Goal: Information Seeking & Learning: Learn about a topic

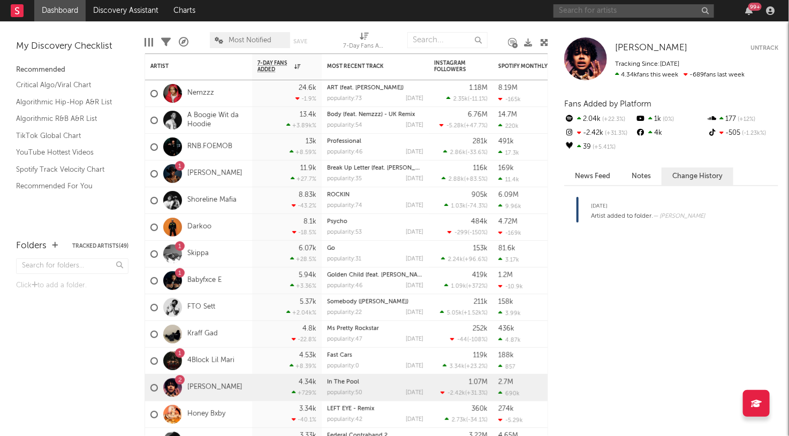
drag, startPoint x: 0, startPoint y: 0, endPoint x: 584, endPoint y: 12, distance: 583.9
click at [584, 12] on input "text" at bounding box center [634, 10] width 161 height 13
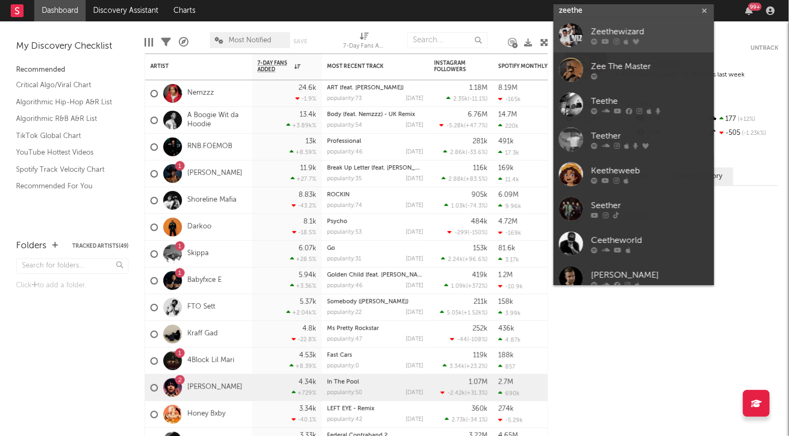
type input "zeethe"
click at [689, 42] on div at bounding box center [650, 42] width 118 height 6
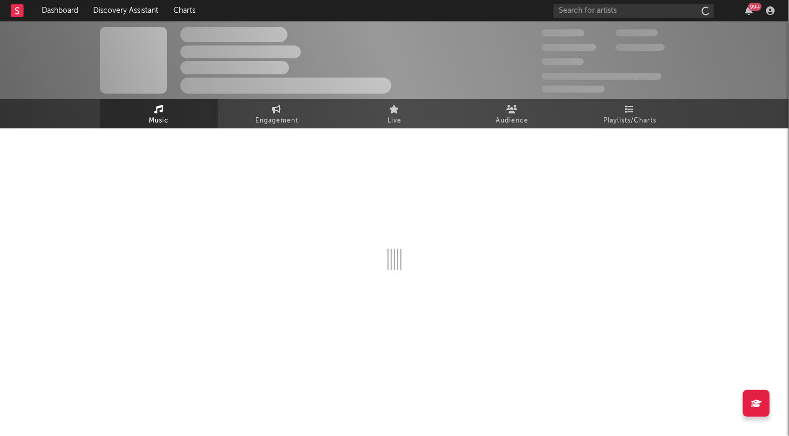
select select "1w"
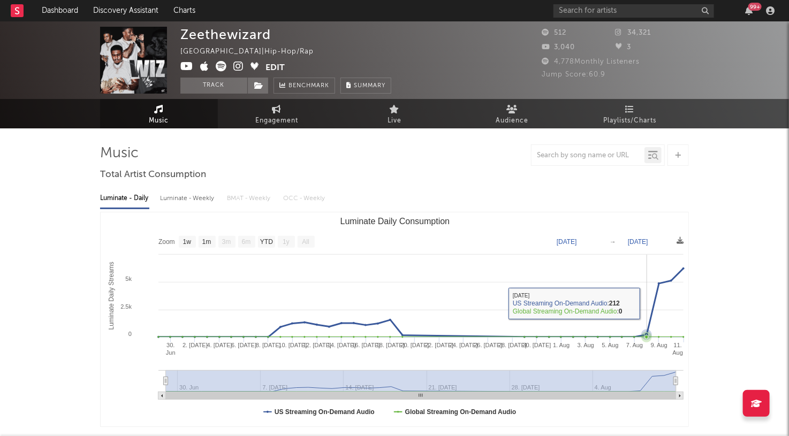
click at [652, 304] on icon "Luminate Daily Consumption" at bounding box center [421, 303] width 525 height 69
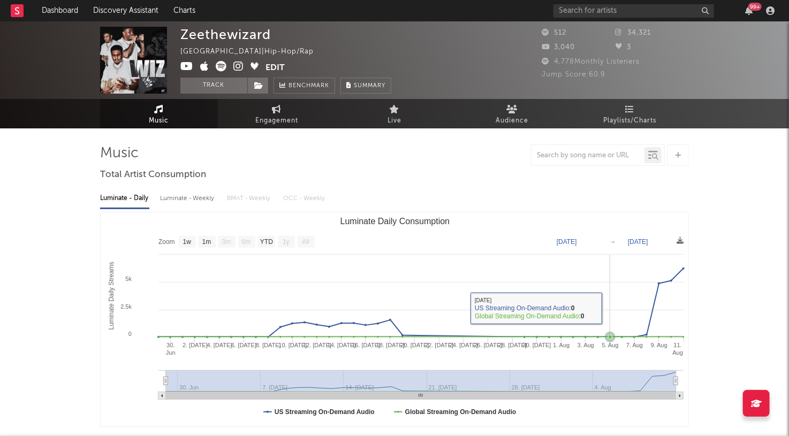
click at [611, 309] on rect "Luminate Daily Consumption" at bounding box center [395, 320] width 589 height 214
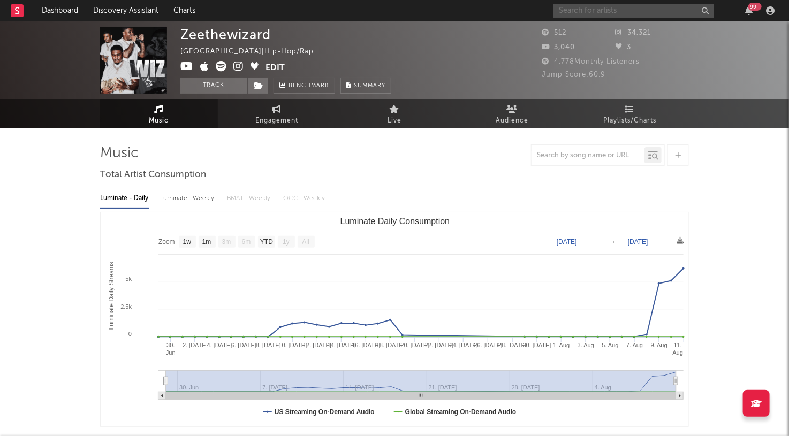
click at [643, 10] on input "text" at bounding box center [634, 10] width 161 height 13
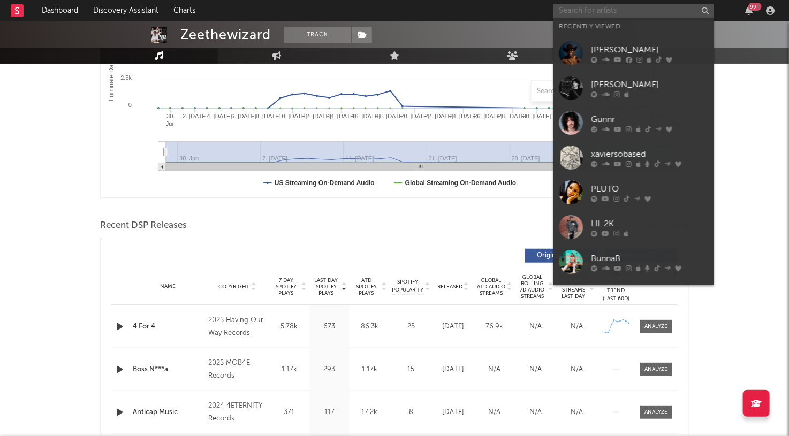
click at [619, 14] on input "text" at bounding box center [634, 10] width 161 height 13
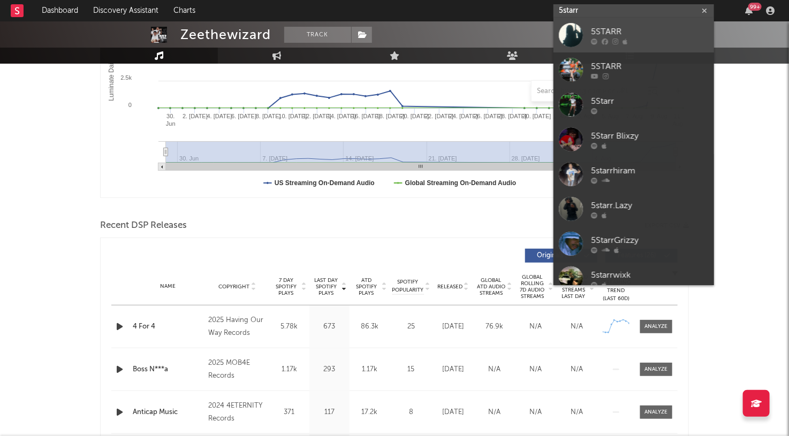
type input "5starr"
click at [664, 40] on div at bounding box center [650, 42] width 118 height 6
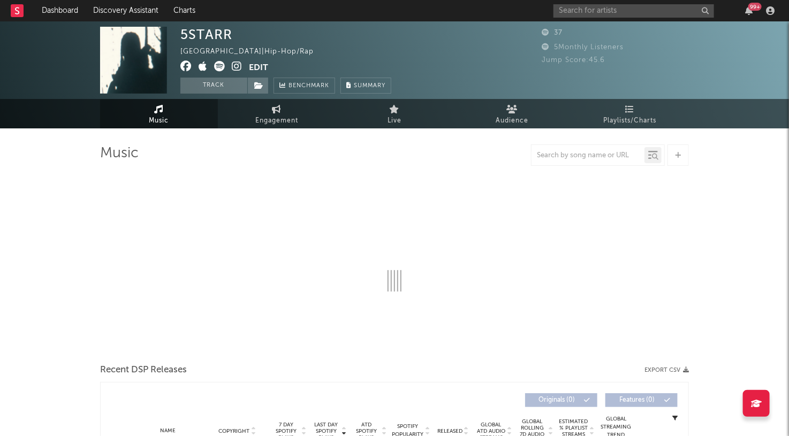
select select "1w"
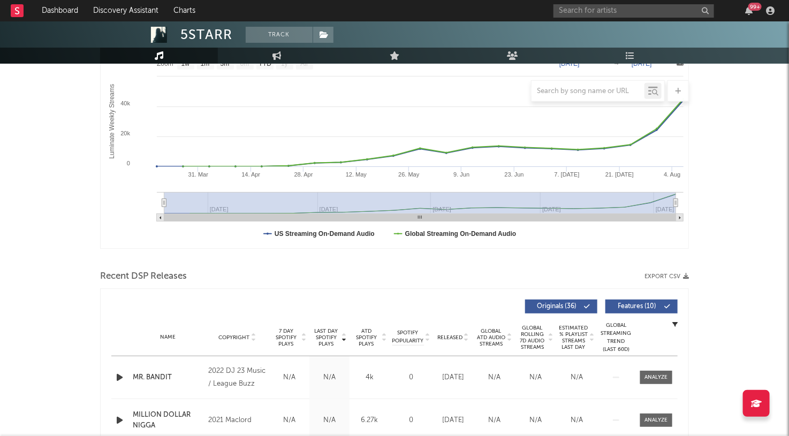
scroll to position [333, 0]
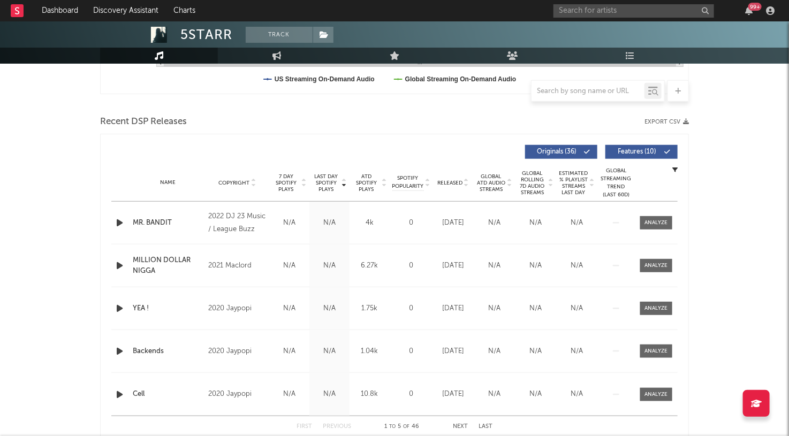
click at [118, 222] on icon "button" at bounding box center [119, 222] width 11 height 13
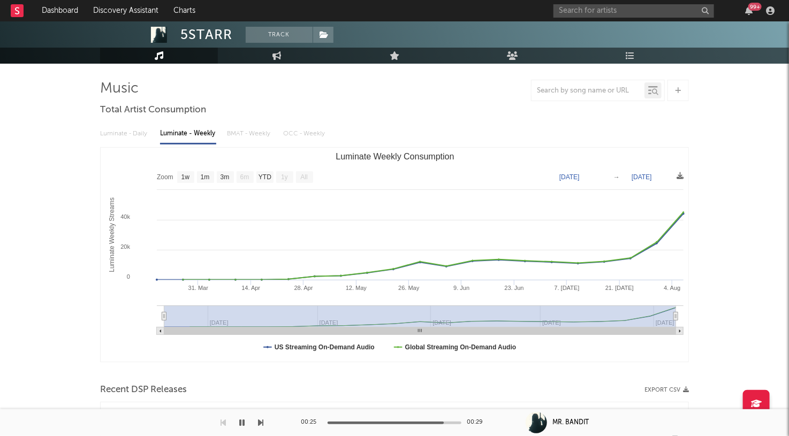
scroll to position [49, 0]
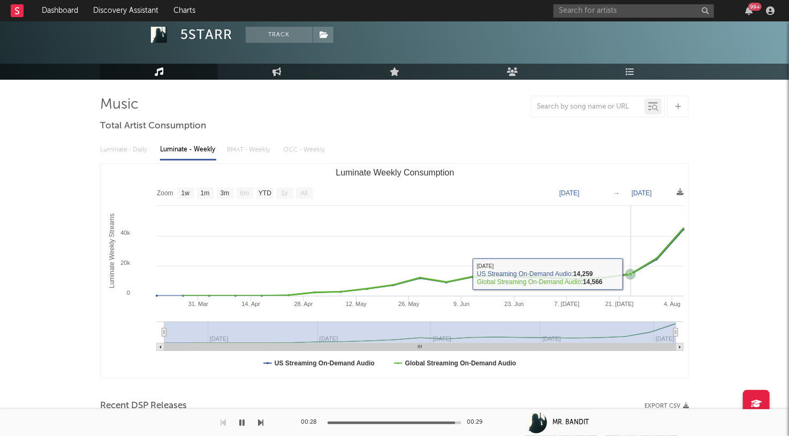
click at [629, 273] on icon "Luminate Weekly Consumption" at bounding box center [631, 274] width 4 height 4
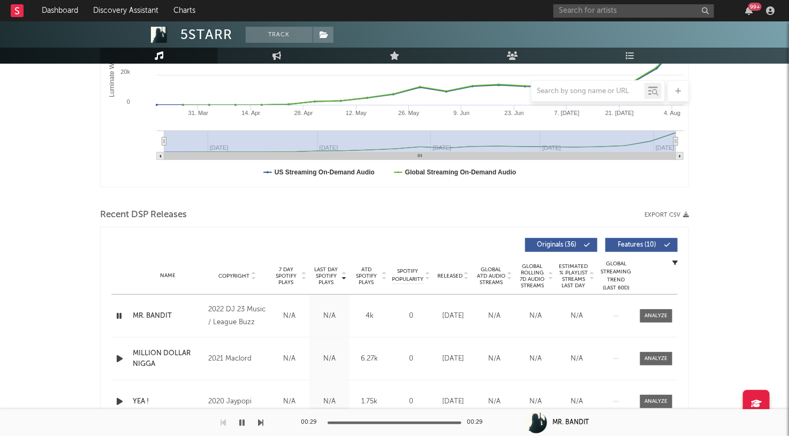
scroll to position [241, 0]
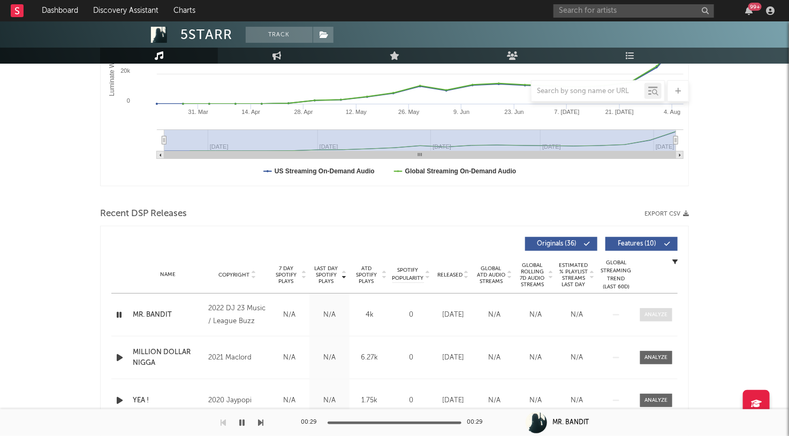
click at [652, 317] on div at bounding box center [656, 315] width 23 height 8
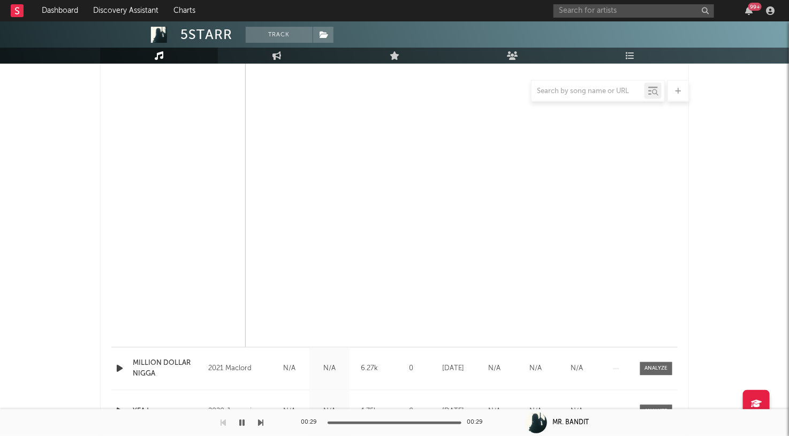
scroll to position [899, 0]
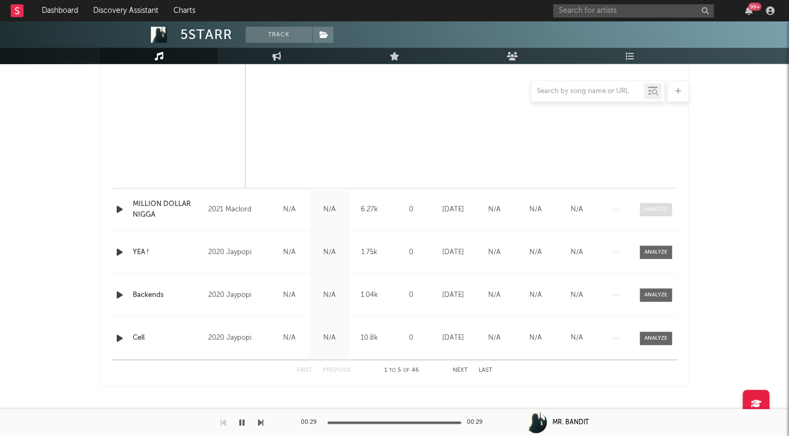
click at [656, 208] on div at bounding box center [656, 210] width 23 height 8
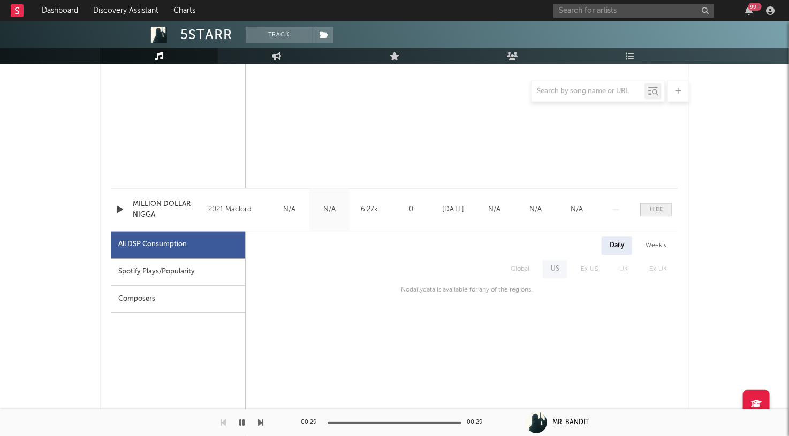
click at [656, 208] on div at bounding box center [656, 210] width 13 height 8
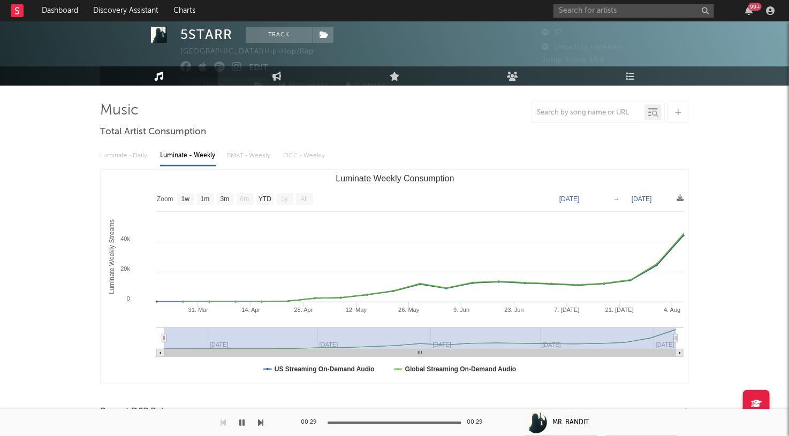
scroll to position [25, 0]
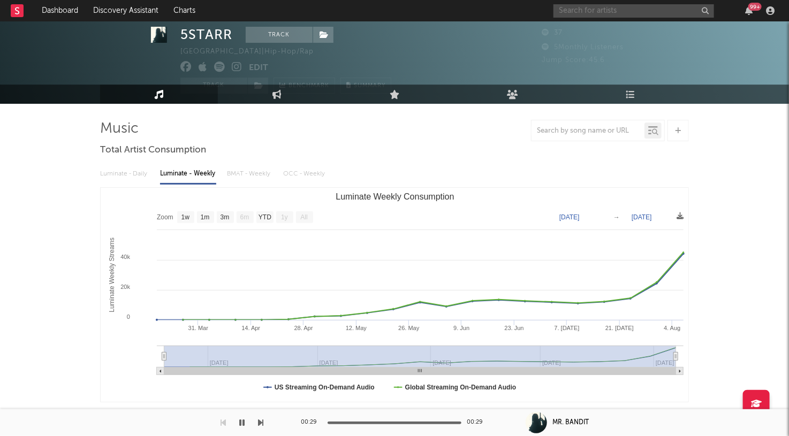
click at [632, 10] on input "text" at bounding box center [634, 10] width 161 height 13
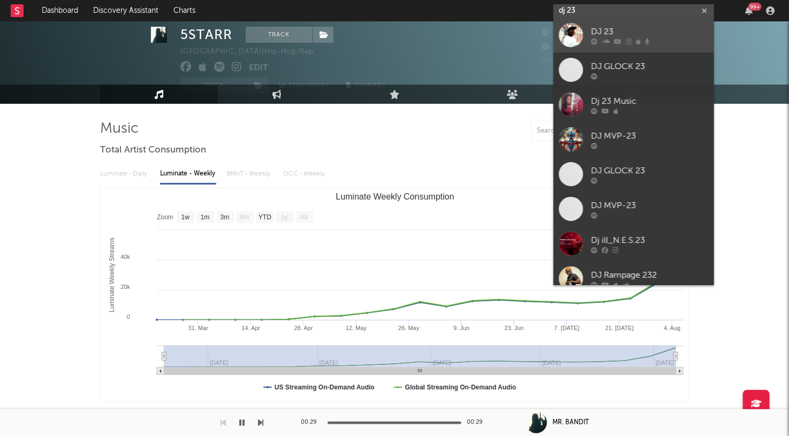
type input "dj 23"
click at [673, 28] on div "DJ 23" at bounding box center [650, 32] width 118 height 13
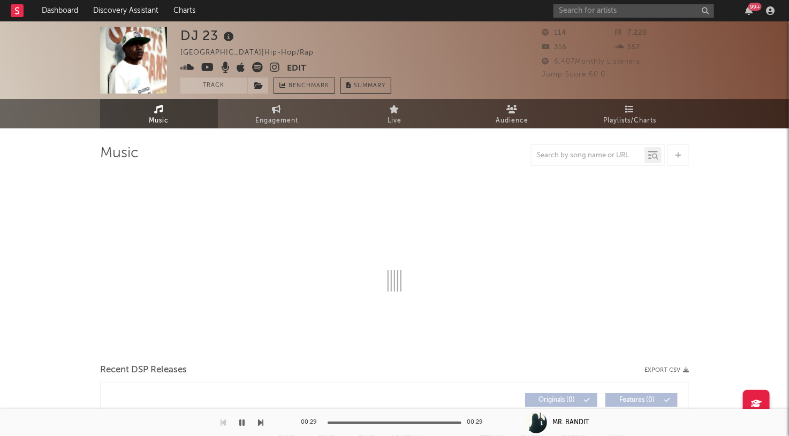
select select "1w"
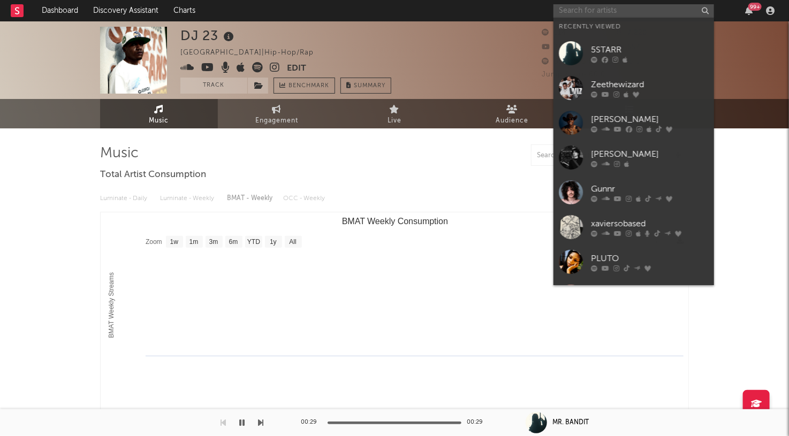
click at [644, 11] on input "text" at bounding box center [634, 10] width 161 height 13
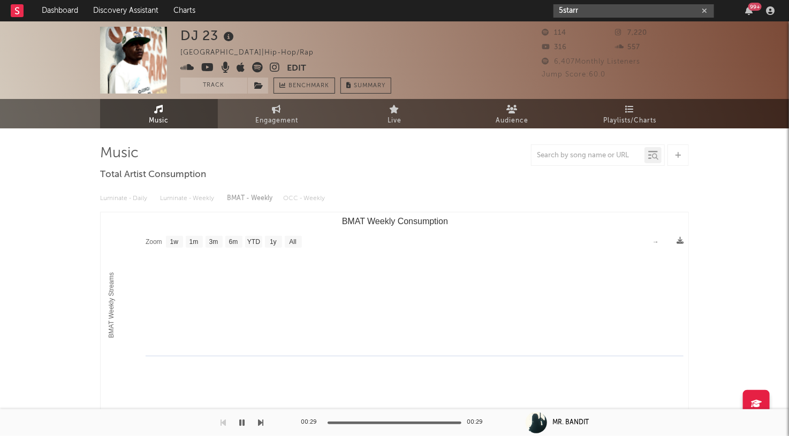
click at [609, 9] on input "5starr" at bounding box center [634, 10] width 161 height 13
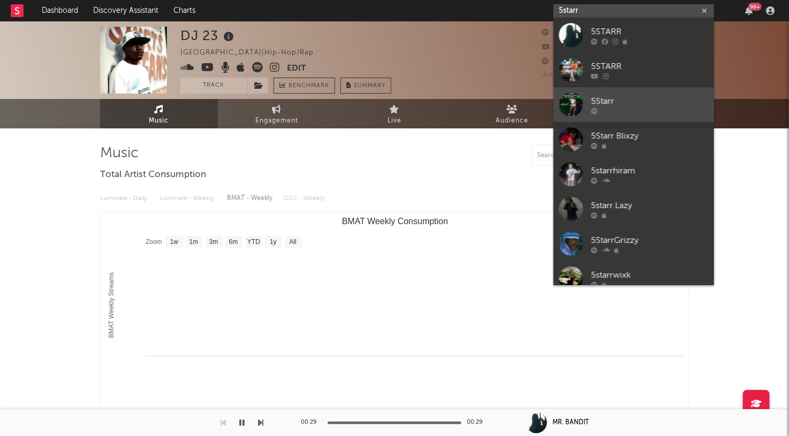
type input "5starr"
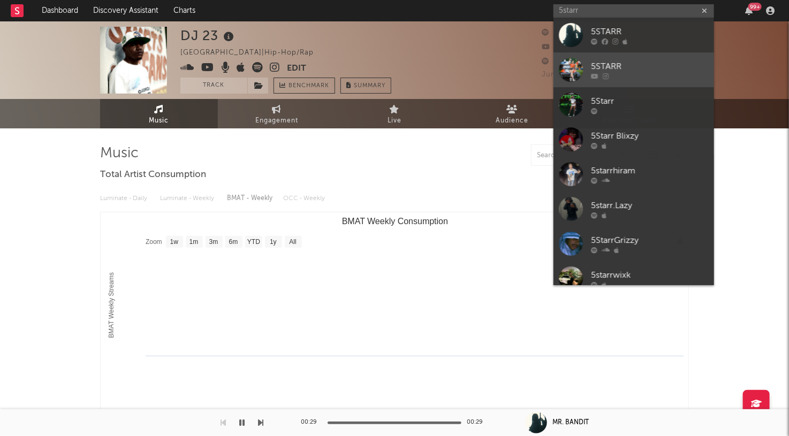
click at [633, 64] on div "5STARR" at bounding box center [650, 67] width 118 height 13
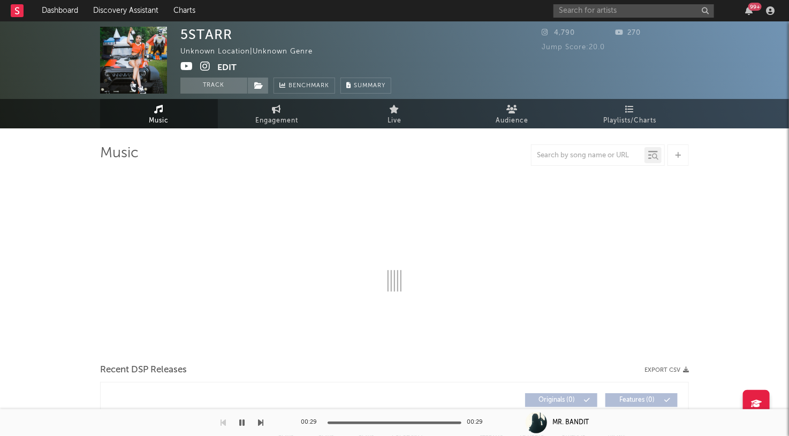
select select "1w"
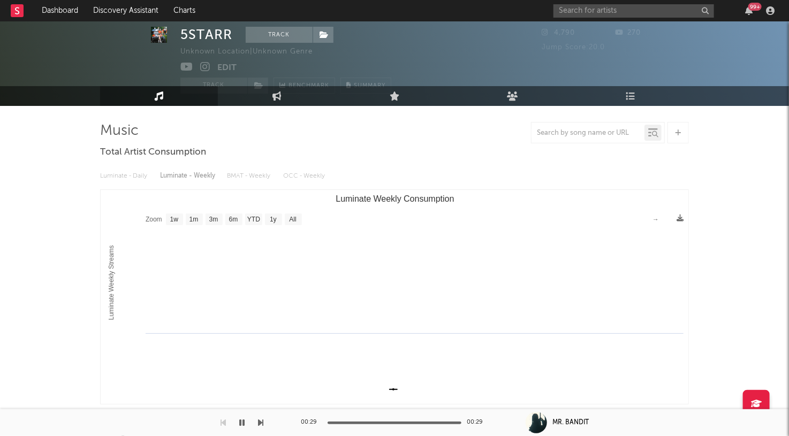
scroll to position [22, 0]
click at [609, 11] on input "text" at bounding box center [634, 10] width 161 height 13
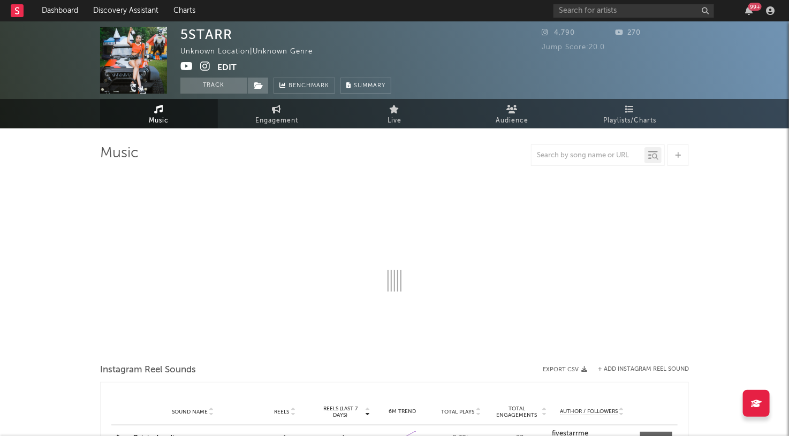
select select "1w"
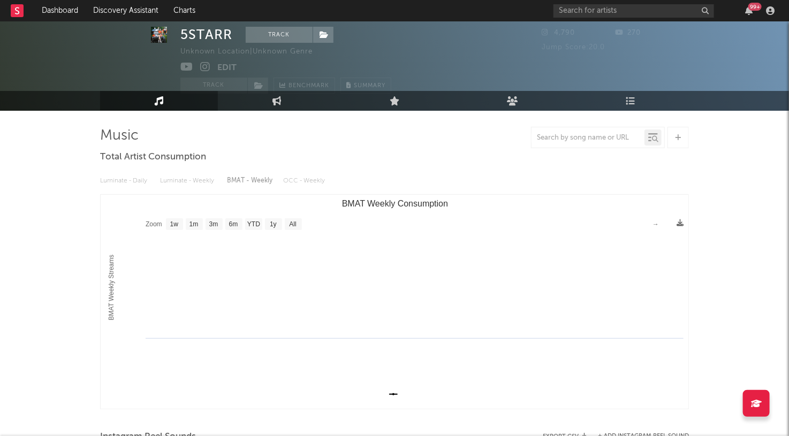
scroll to position [23, 0]
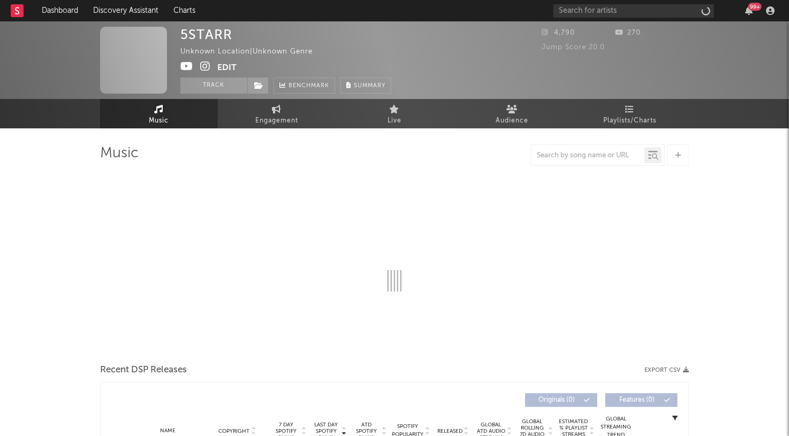
select select "1w"
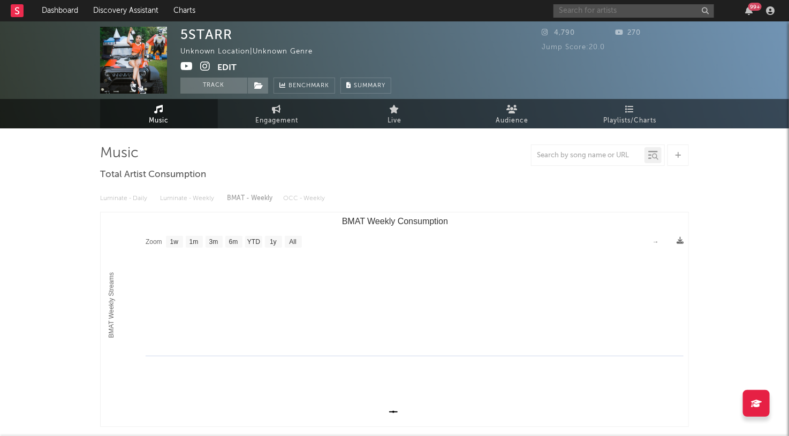
click at [584, 14] on input "text" at bounding box center [634, 10] width 161 height 13
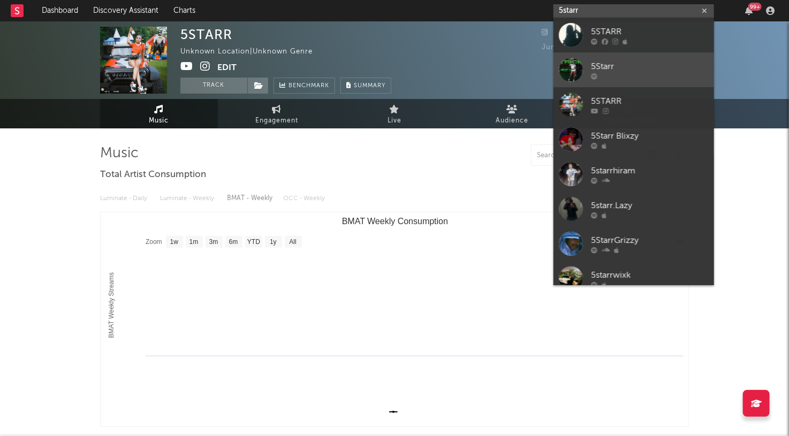
type input "5starr"
click at [622, 70] on div "5Starr" at bounding box center [650, 67] width 118 height 13
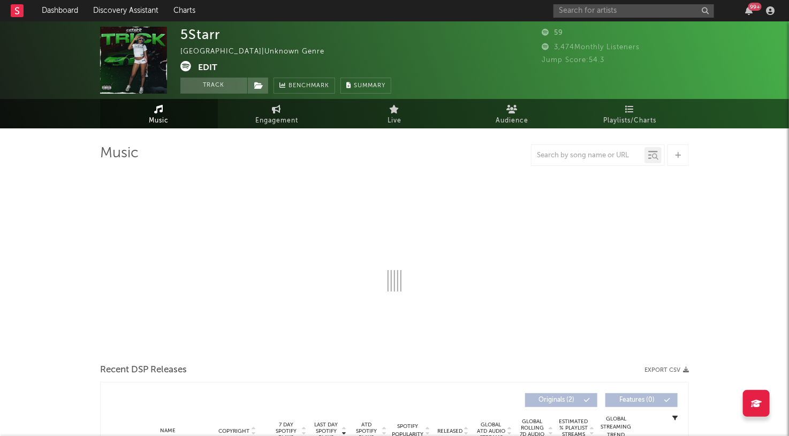
select select "1w"
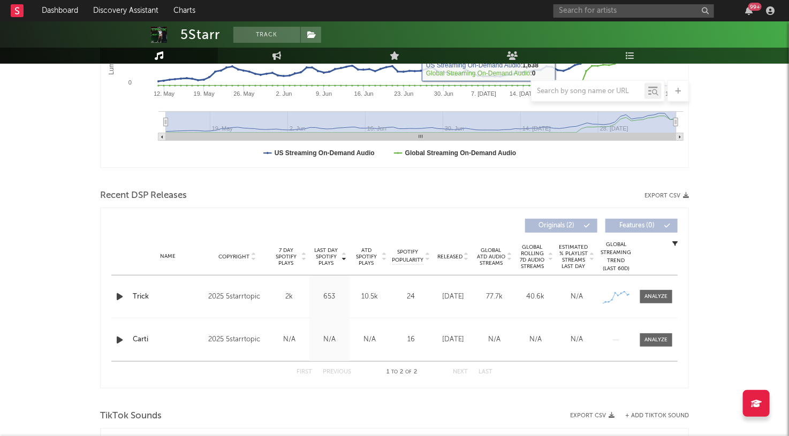
scroll to position [260, 0]
click at [674, 290] on div at bounding box center [656, 296] width 43 height 13
click at [659, 295] on div at bounding box center [656, 296] width 23 height 8
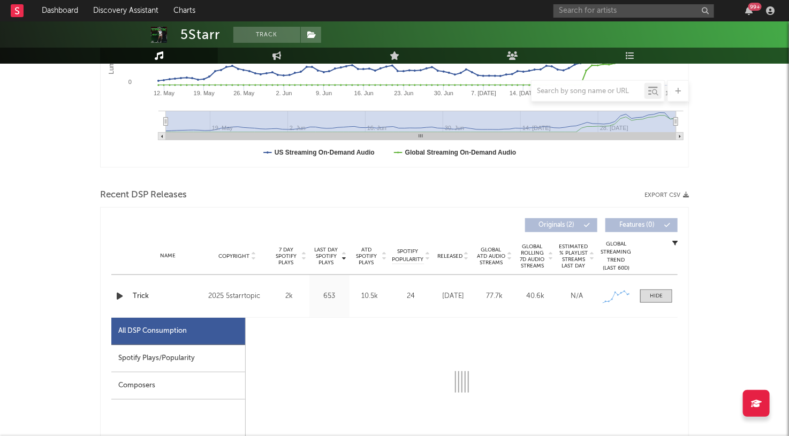
select select "1w"
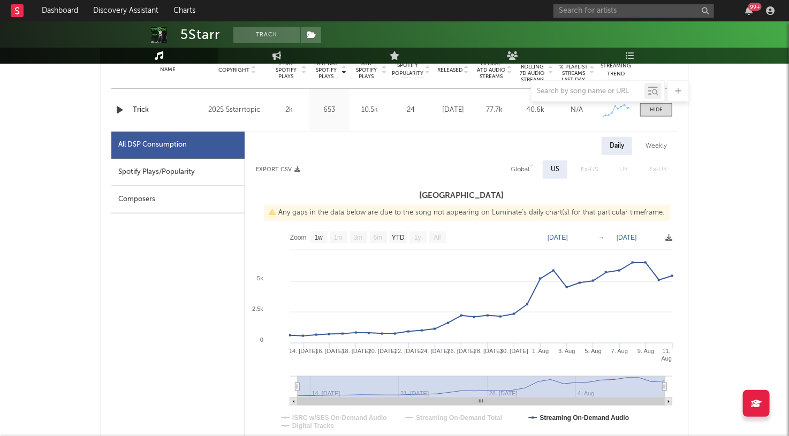
scroll to position [503, 0]
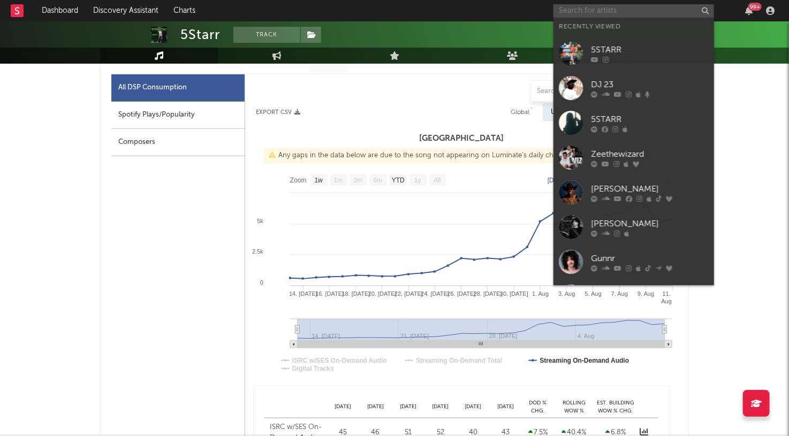
click at [612, 11] on input "text" at bounding box center [634, 10] width 161 height 13
click at [625, 118] on div "5STARR" at bounding box center [650, 120] width 118 height 13
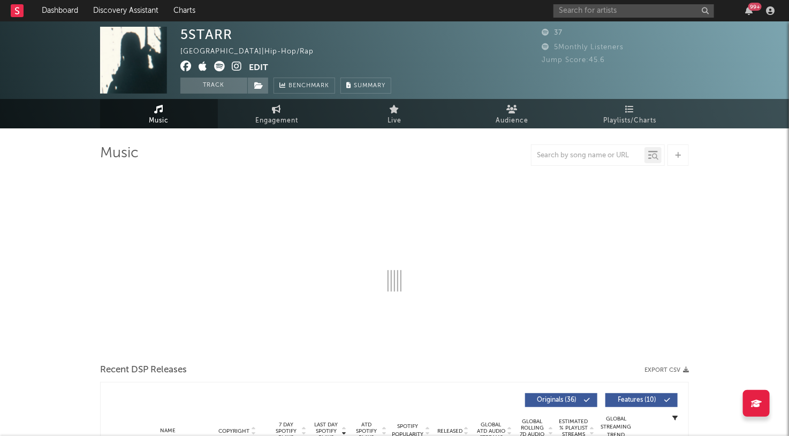
select select "1w"
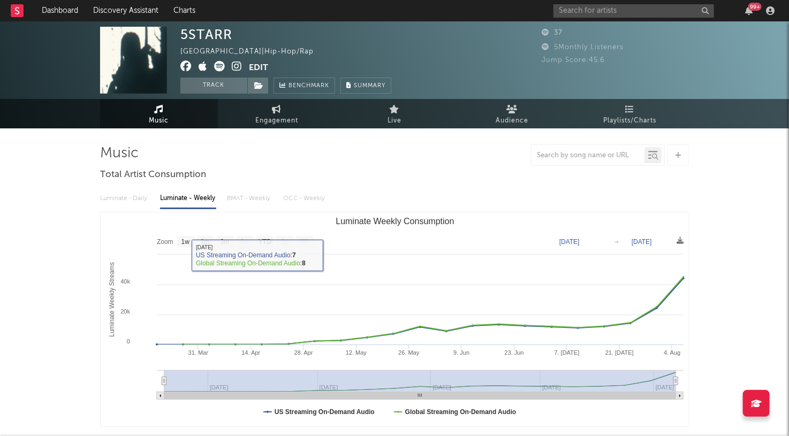
click at [178, 205] on div "Luminate - Weekly" at bounding box center [188, 199] width 56 height 18
click at [126, 197] on div "Luminate - Daily Luminate - Weekly BMAT - Weekly OCC - Weekly" at bounding box center [394, 199] width 589 height 18
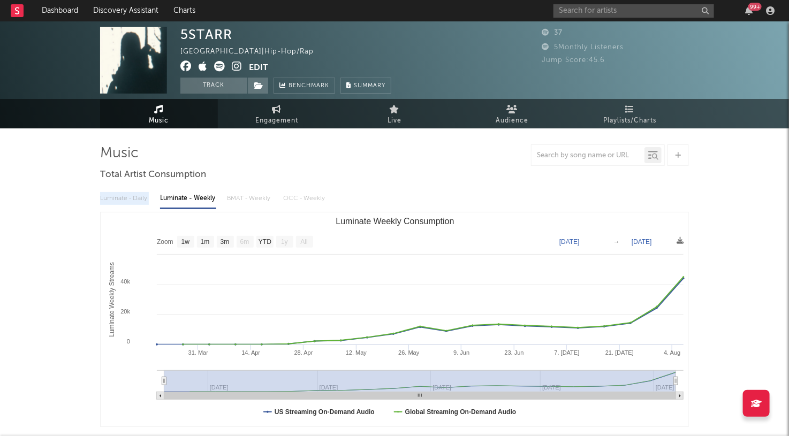
click at [126, 197] on div "Luminate - Daily Luminate - Weekly BMAT - Weekly OCC - Weekly" at bounding box center [394, 199] width 589 height 18
click at [593, 11] on input "text" at bounding box center [634, 10] width 161 height 13
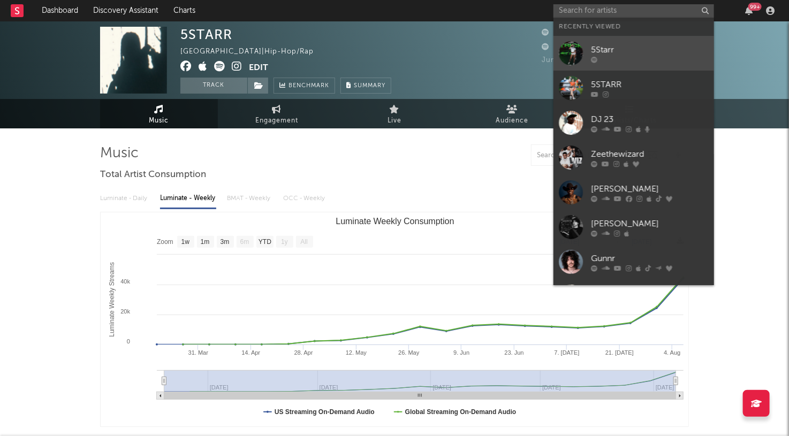
click at [653, 52] on div "5Starr" at bounding box center [650, 50] width 118 height 13
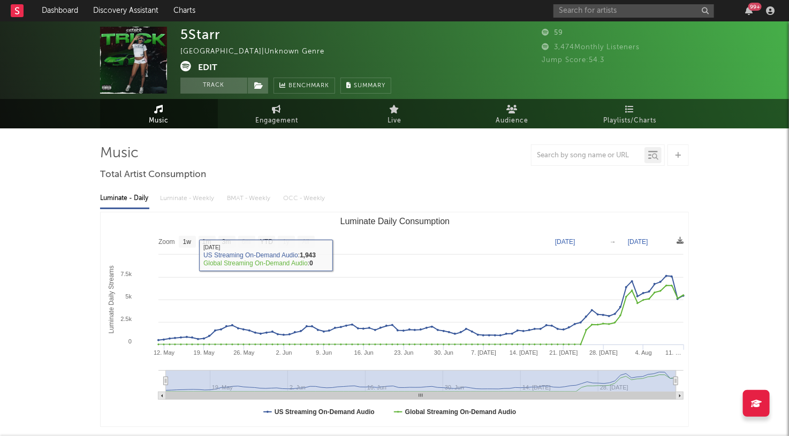
click at [184, 197] on div "Luminate - Daily Luminate - Weekly BMAT - Weekly OCC - Weekly" at bounding box center [394, 199] width 589 height 18
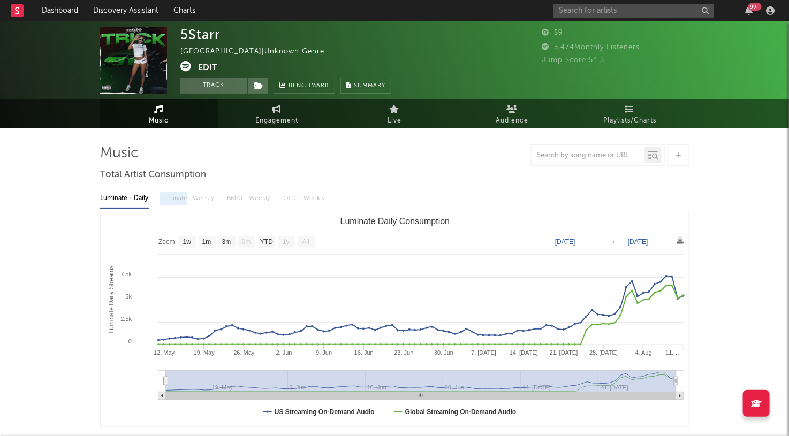
click at [184, 197] on div "Luminate - Daily Luminate - Weekly BMAT - Weekly OCC - Weekly" at bounding box center [394, 199] width 589 height 18
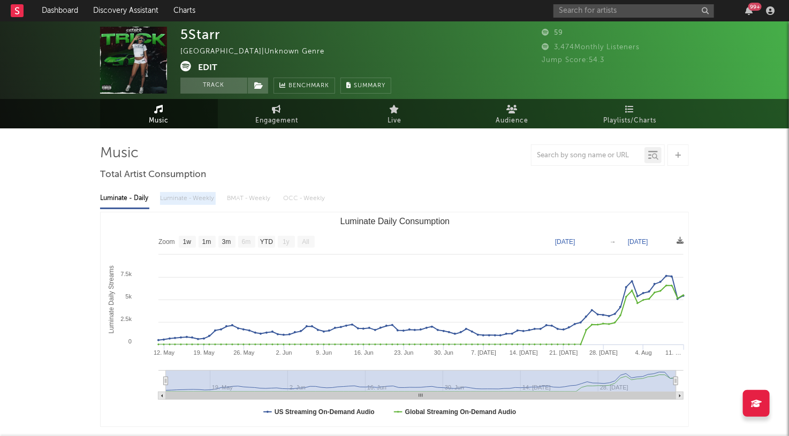
click at [184, 197] on div "Luminate - Daily Luminate - Weekly BMAT - Weekly OCC - Weekly" at bounding box center [394, 199] width 589 height 18
click at [185, 199] on div "Luminate - Daily Luminate - Weekly BMAT - Weekly OCC - Weekly" at bounding box center [394, 199] width 589 height 18
click at [185, 198] on div "Luminate - Daily Luminate - Weekly BMAT - Weekly OCC - Weekly" at bounding box center [394, 199] width 589 height 18
click at [265, 243] on text "YTD" at bounding box center [266, 242] width 13 height 7
click at [227, 240] on text "3m" at bounding box center [226, 242] width 9 height 7
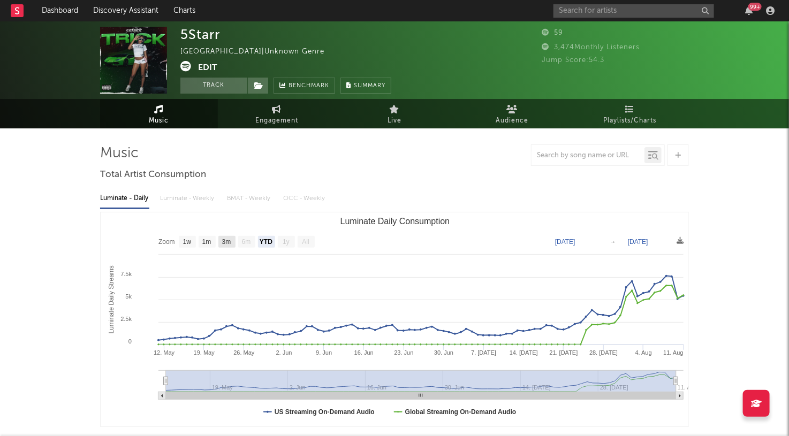
select select "3m"
click at [137, 201] on div "Luminate - Daily" at bounding box center [124, 199] width 49 height 18
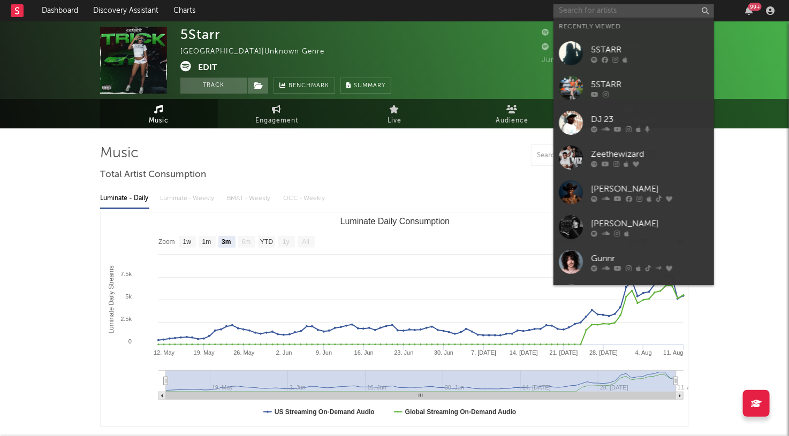
click at [647, 11] on input "text" at bounding box center [634, 10] width 161 height 13
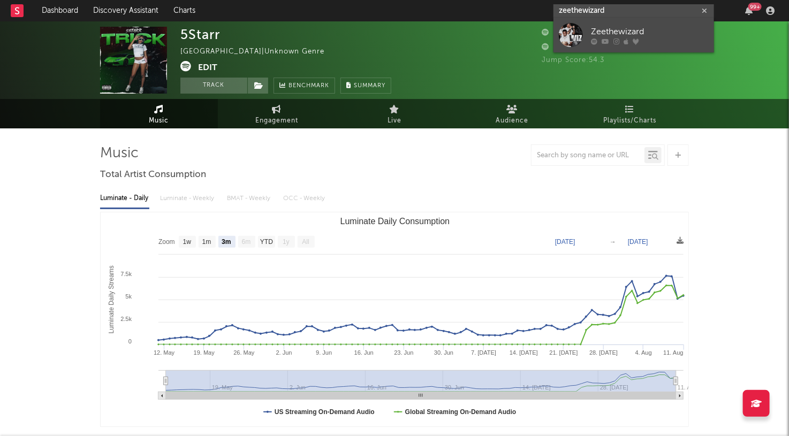
type input "zeethewizard"
click at [660, 27] on div "Zeethewizard" at bounding box center [650, 32] width 118 height 13
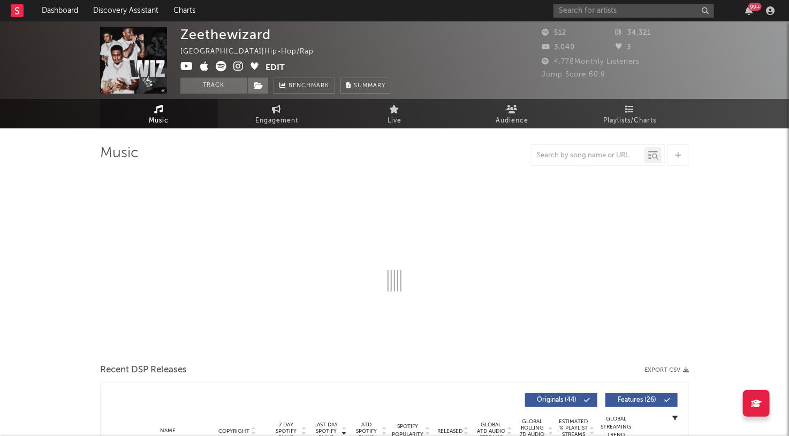
select select "1w"
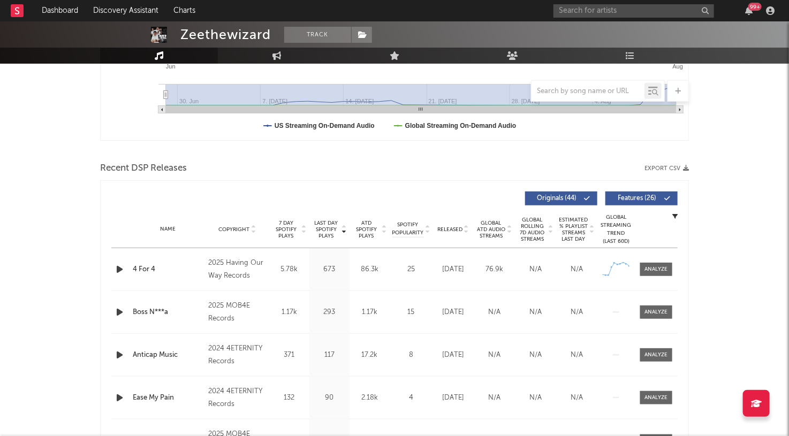
scroll to position [346, 0]
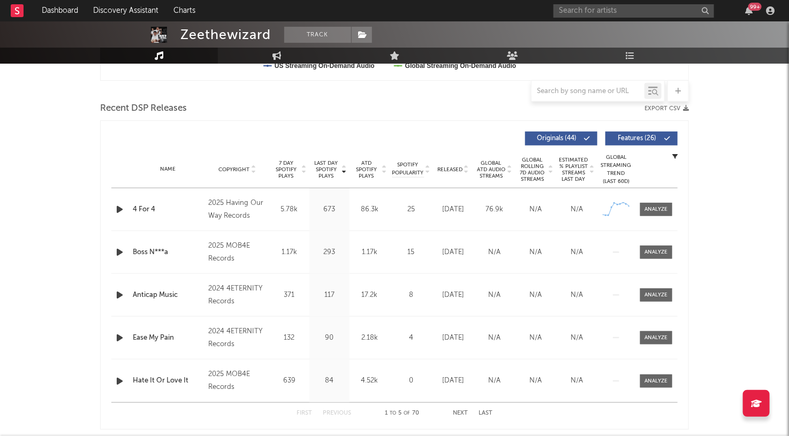
click at [120, 208] on icon "button" at bounding box center [119, 209] width 11 height 13
click at [120, 208] on icon "button" at bounding box center [119, 209] width 10 height 13
click at [120, 250] on icon "button" at bounding box center [119, 252] width 11 height 13
click at [120, 250] on icon "button" at bounding box center [119, 252] width 10 height 13
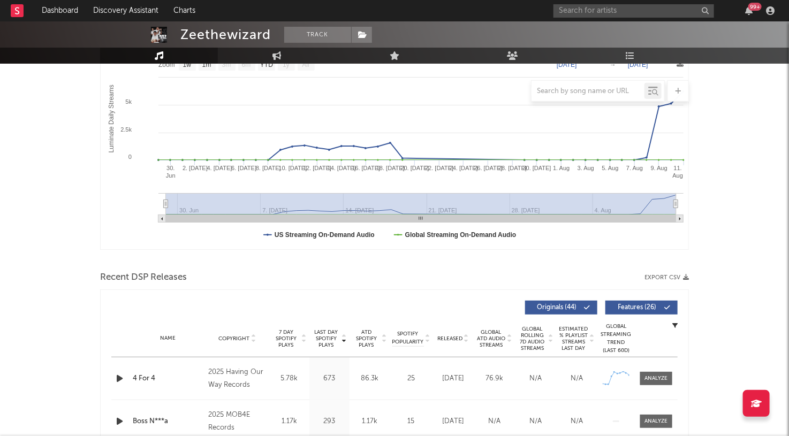
scroll to position [0, 0]
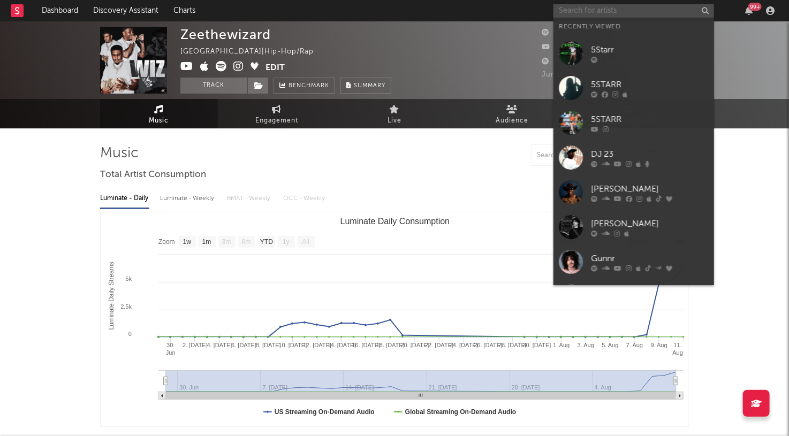
click at [616, 10] on input "text" at bounding box center [634, 10] width 161 height 13
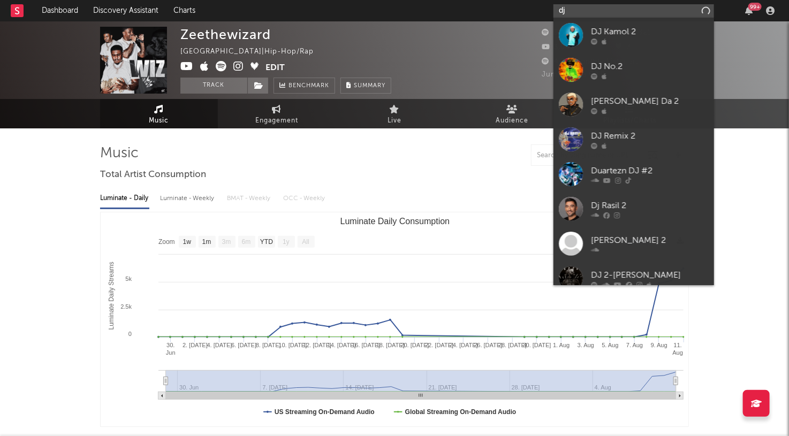
type input "d"
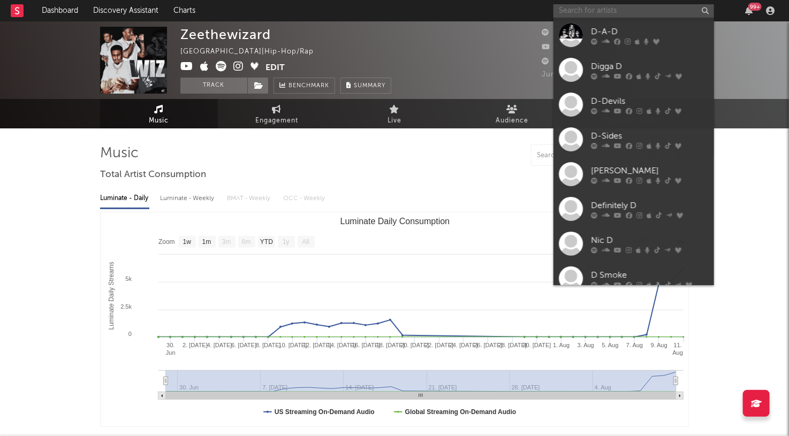
type input "s"
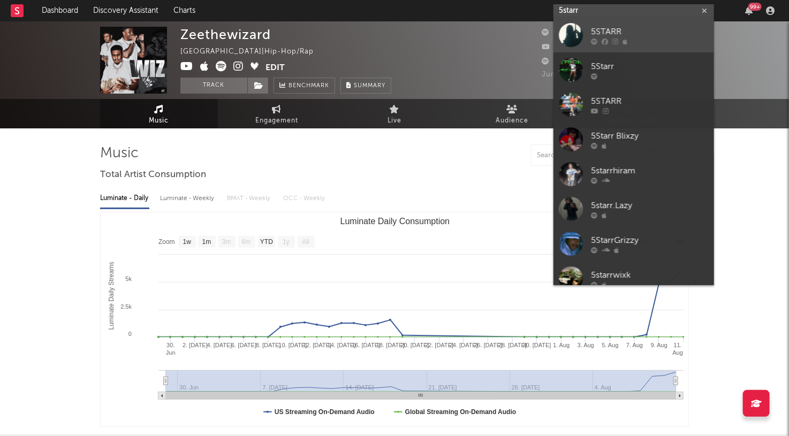
type input "5starr"
click at [637, 30] on div "5STARR" at bounding box center [650, 32] width 118 height 13
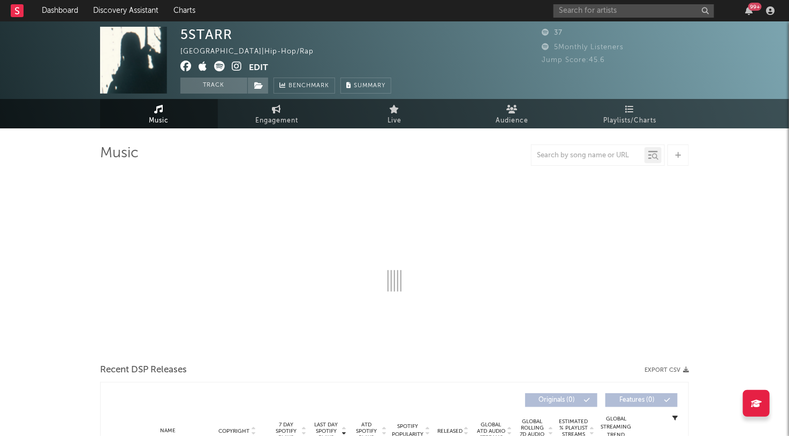
select select "1w"
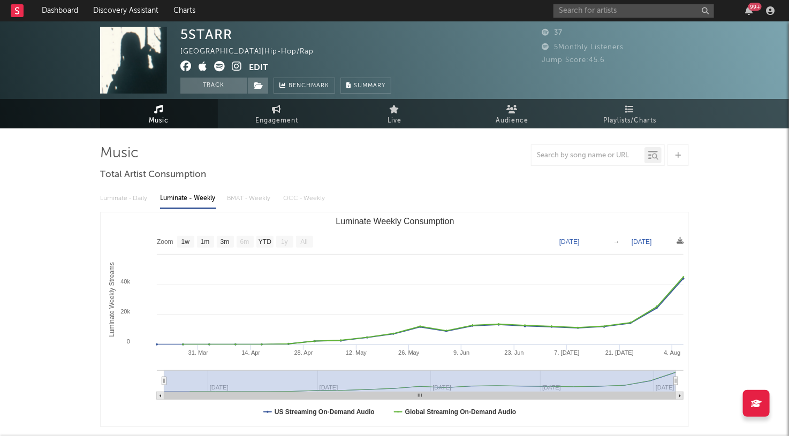
click at [238, 65] on icon at bounding box center [237, 66] width 10 height 11
click at [220, 66] on icon at bounding box center [219, 66] width 11 height 11
click at [202, 67] on icon at bounding box center [203, 66] width 9 height 11
click at [186, 65] on icon at bounding box center [185, 66] width 11 height 11
click at [611, 10] on input "text" at bounding box center [634, 10] width 161 height 13
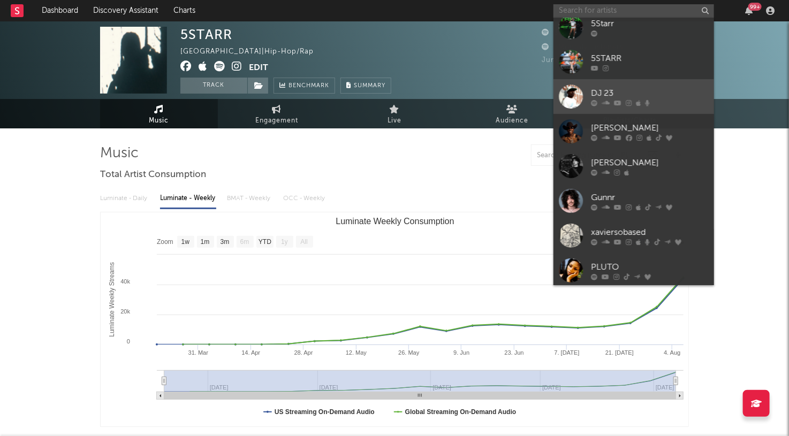
scroll to position [73, 0]
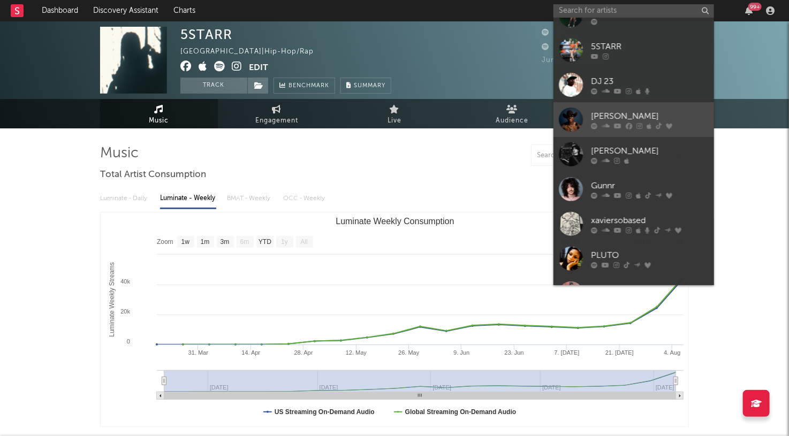
click at [662, 117] on div "[PERSON_NAME]" at bounding box center [650, 116] width 118 height 13
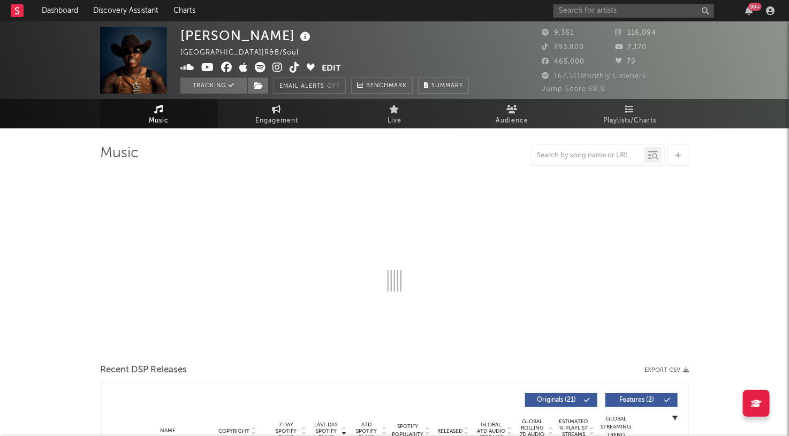
select select "6m"
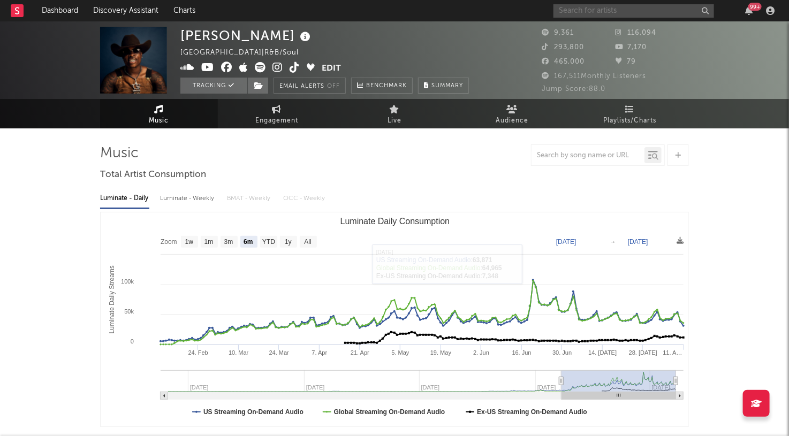
click at [623, 13] on input "text" at bounding box center [634, 10] width 161 height 13
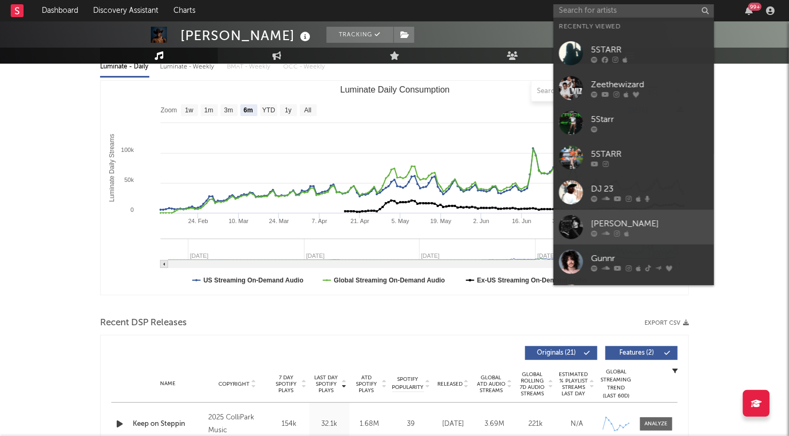
click at [659, 227] on div "[PERSON_NAME]" at bounding box center [650, 224] width 118 height 13
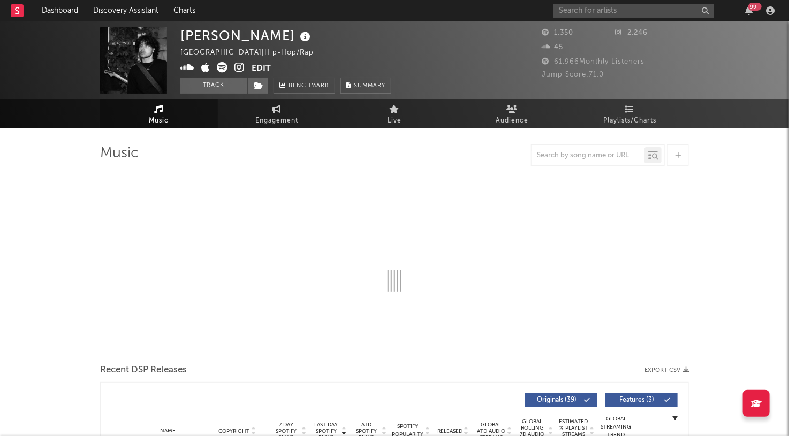
select select "1w"
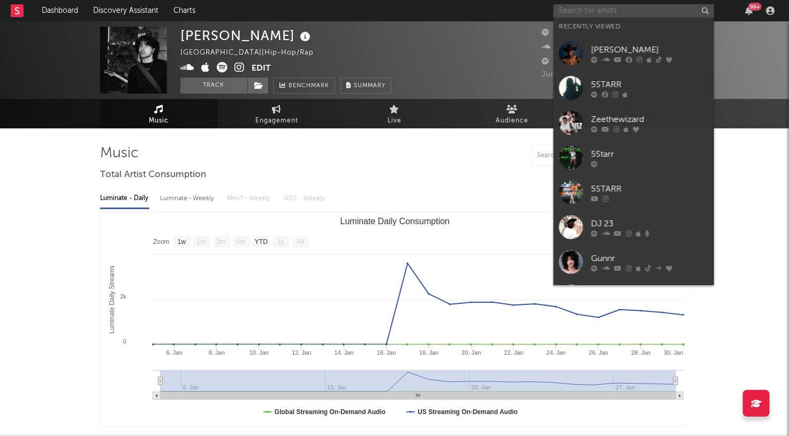
click at [599, 13] on input "text" at bounding box center [634, 10] width 161 height 13
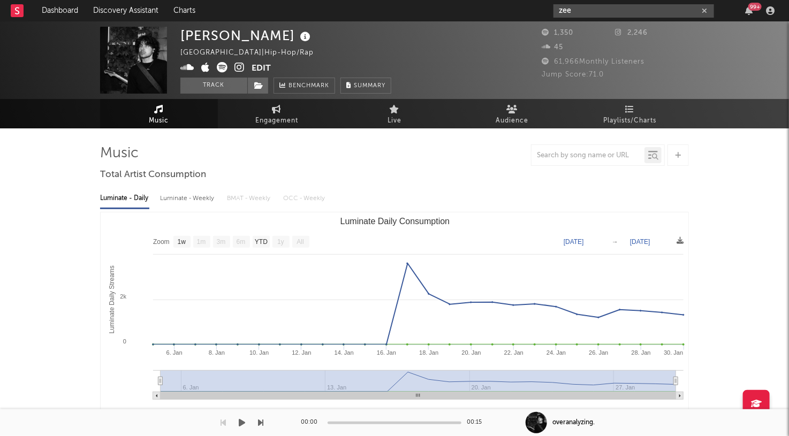
type input "zee"
